Goal: Information Seeking & Learning: Check status

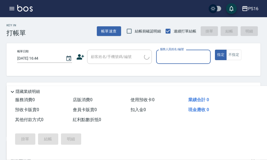
drag, startPoint x: 0, startPoint y: 0, endPoint x: 7, endPoint y: 9, distance: 11.1
click at [17, 9] on img at bounding box center [24, 8] width 15 height 7
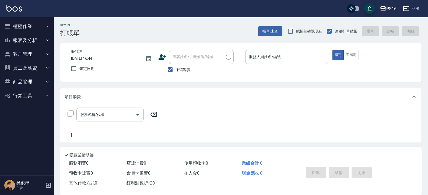
click at [9, 8] on img at bounding box center [13, 8] width 15 height 7
click at [10, 8] on img at bounding box center [13, 8] width 15 height 7
click at [22, 28] on button "櫃檯作業" at bounding box center [27, 26] width 50 height 14
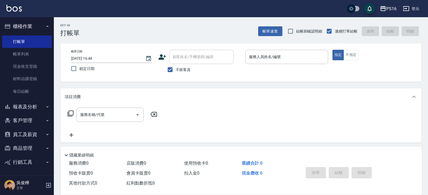
click at [43, 20] on button "櫃檯作業" at bounding box center [27, 26] width 50 height 14
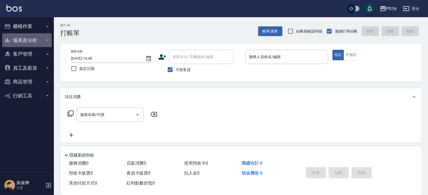
click at [34, 36] on button "報表及分析" at bounding box center [27, 40] width 50 height 14
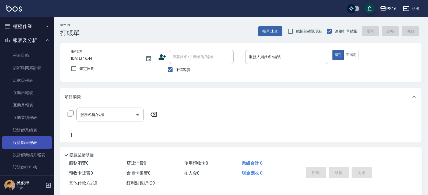
click at [35, 141] on link "設計師日報表" at bounding box center [27, 143] width 50 height 12
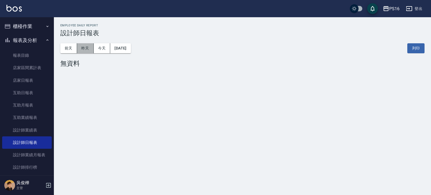
click at [90, 49] on button "昨天" at bounding box center [85, 48] width 17 height 10
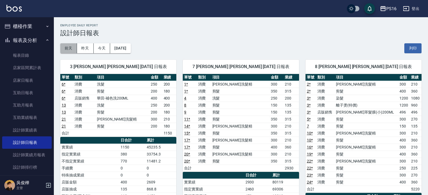
click at [75, 49] on button "前天" at bounding box center [68, 48] width 17 height 10
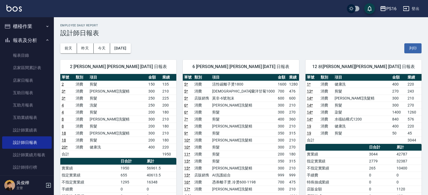
click at [40, 42] on button "報表及分析" at bounding box center [27, 40] width 50 height 14
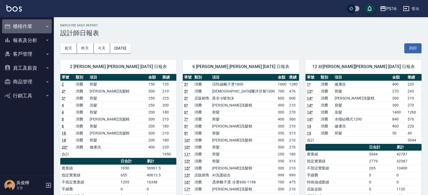
click at [40, 25] on button "櫃檯作業" at bounding box center [27, 26] width 50 height 14
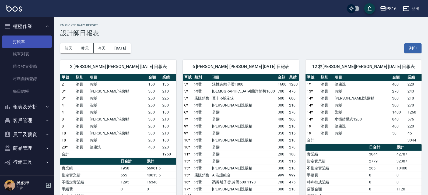
click at [34, 39] on link "打帳單" at bounding box center [27, 42] width 50 height 12
